Goal: Information Seeking & Learning: Understand process/instructions

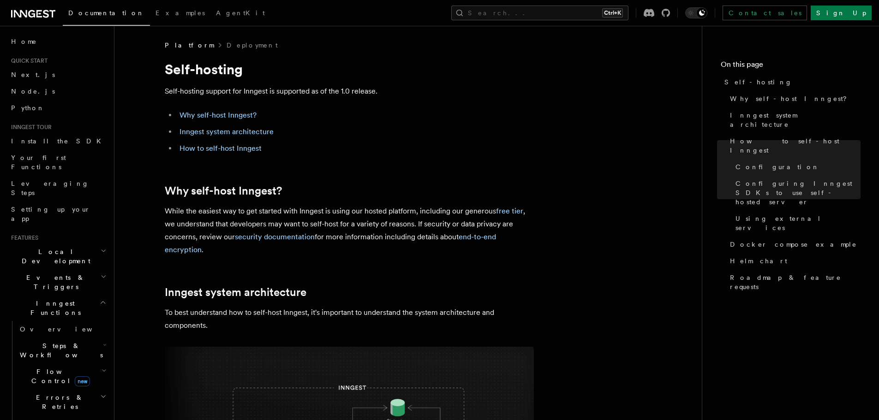
scroll to position [2169, 0]
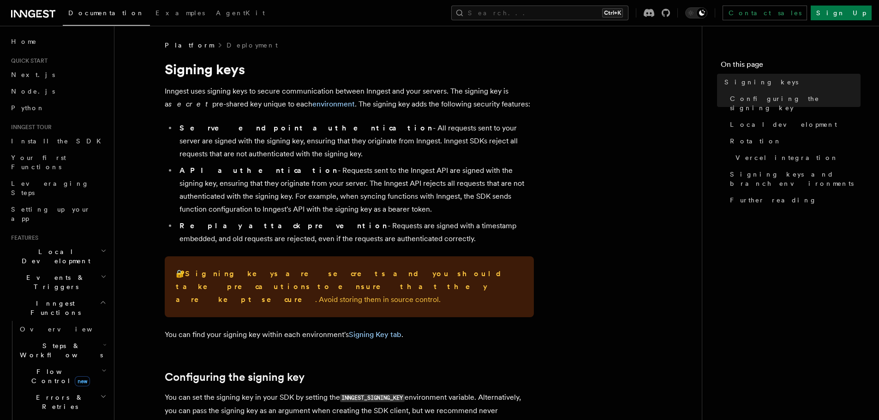
scroll to position [277, 0]
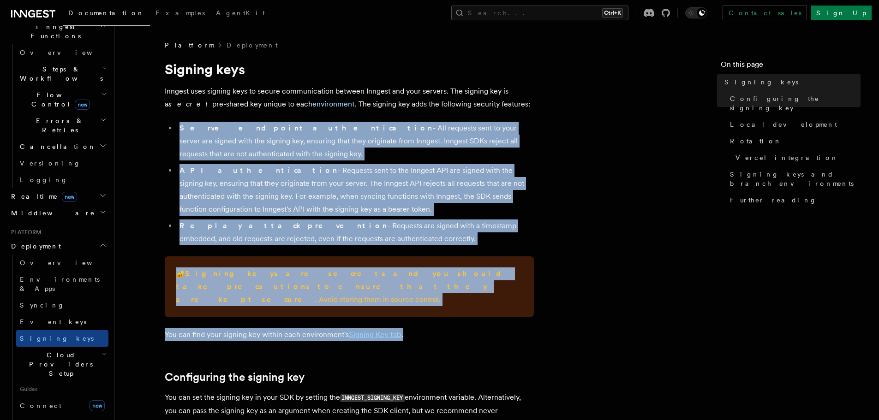
drag, startPoint x: 0, startPoint y: 0, endPoint x: 550, endPoint y: 312, distance: 632.2
drag, startPoint x: 549, startPoint y: 314, endPoint x: 533, endPoint y: 330, distance: 22.8
click at [489, 329] on p "You can find your signing key within each environment's Signing Key tab ." at bounding box center [349, 335] width 369 height 13
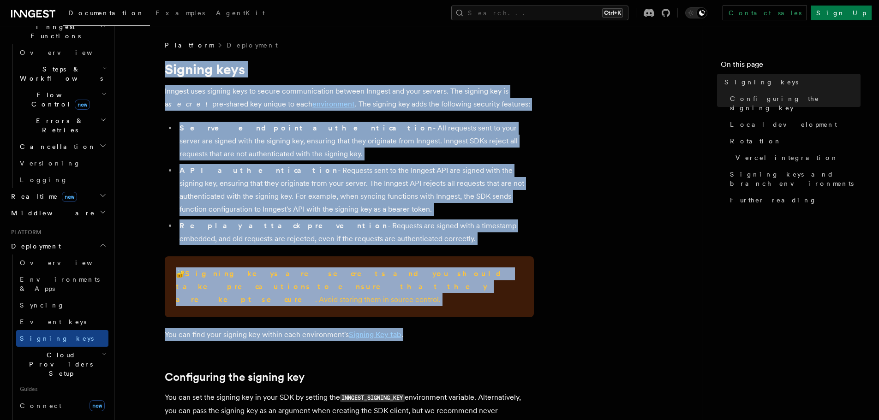
drag, startPoint x: 482, startPoint y: 321, endPoint x: 165, endPoint y: 76, distance: 400.7
click at [165, 76] on h1 "Signing keys" at bounding box center [349, 69] width 369 height 17
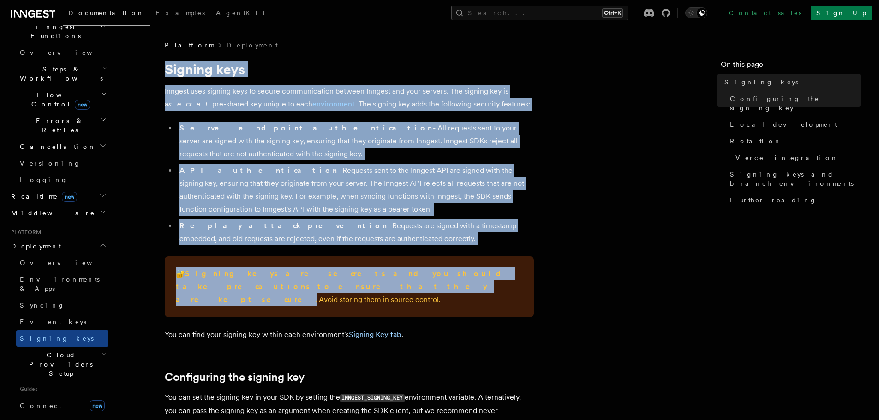
drag, startPoint x: 160, startPoint y: 70, endPoint x: 497, endPoint y: 272, distance: 393.5
click at [497, 274] on strong "Signing keys are secrets and you should take precautions to ensure that they ar…" at bounding box center [342, 287] width 333 height 35
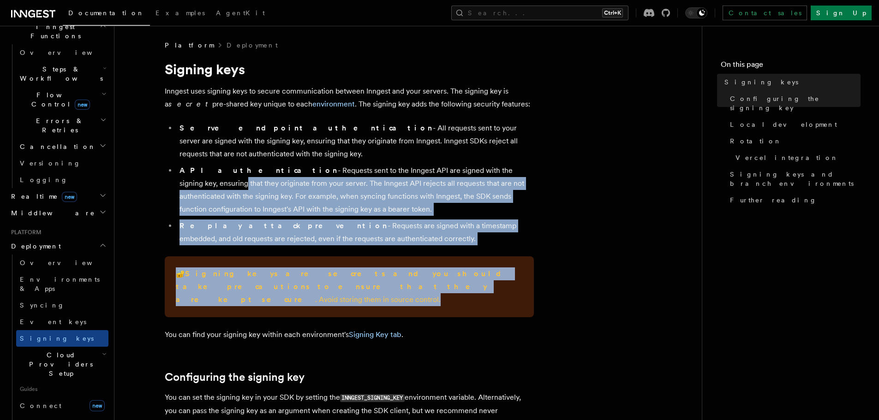
drag, startPoint x: 497, startPoint y: 294, endPoint x: 484, endPoint y: 171, distance: 124.3
click at [484, 171] on li "API authentication - Requests sent to the Inngest API are signed with the signi…" at bounding box center [355, 190] width 357 height 52
